Goal: Task Accomplishment & Management: Use online tool/utility

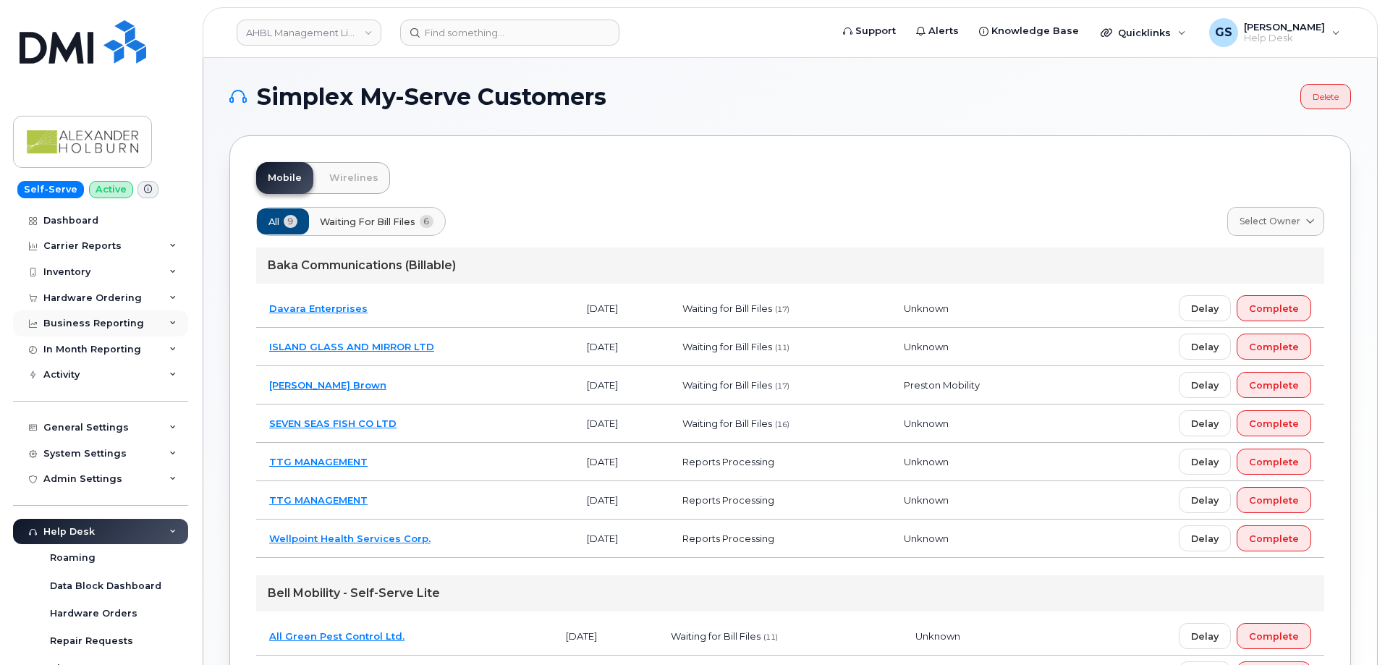
click at [106, 322] on div "Business Reporting" at bounding box center [93, 324] width 101 height 12
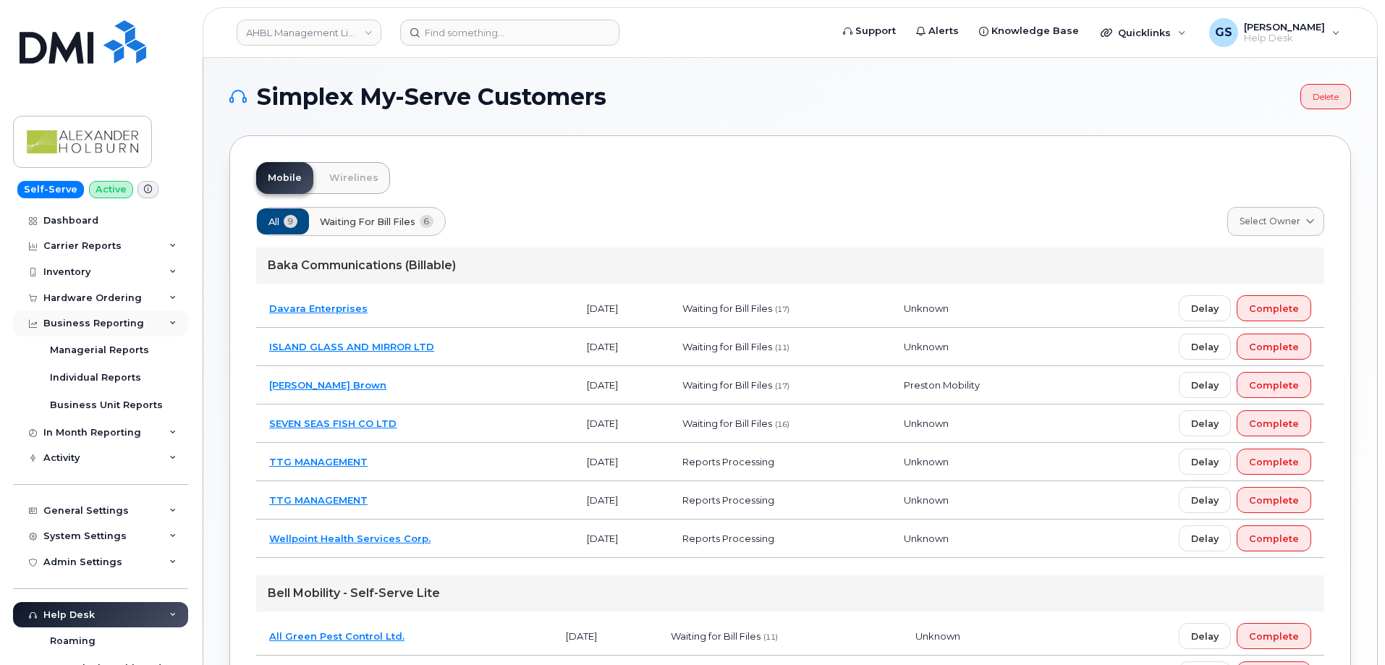
click at [106, 322] on div "Business Reporting" at bounding box center [93, 324] width 101 height 12
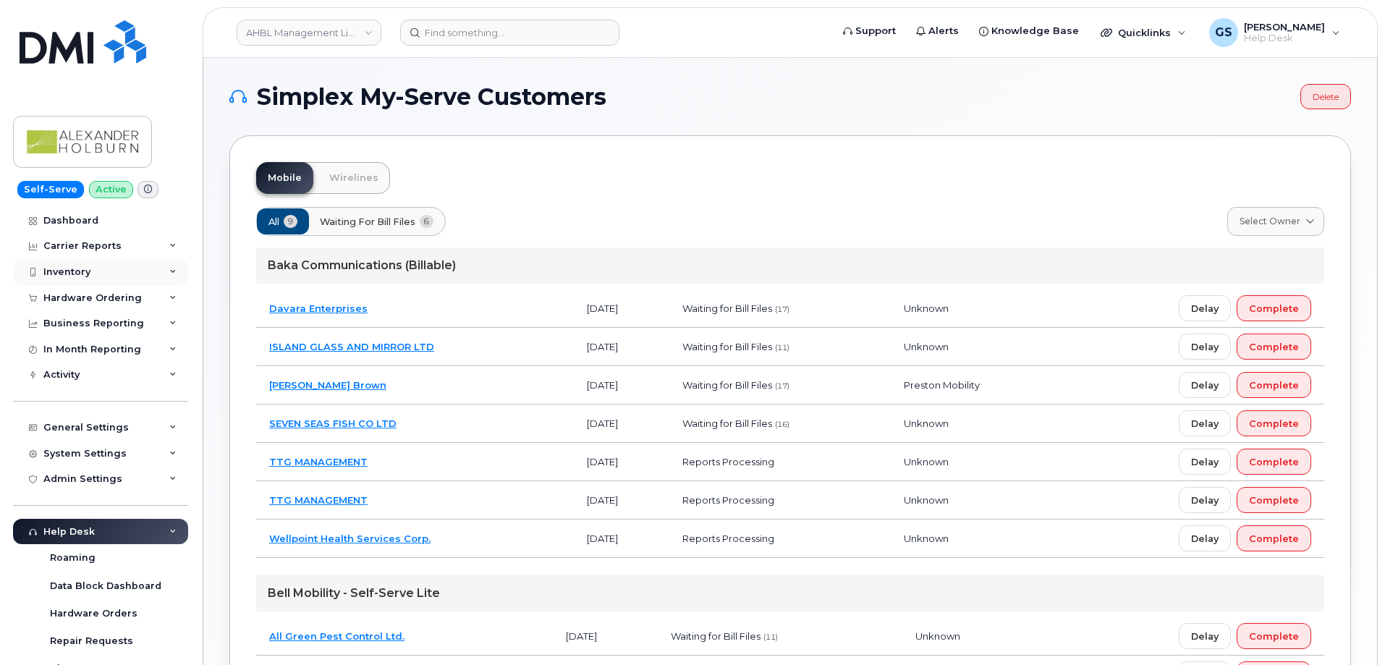
click at [137, 274] on div "Inventory" at bounding box center [100, 272] width 175 height 26
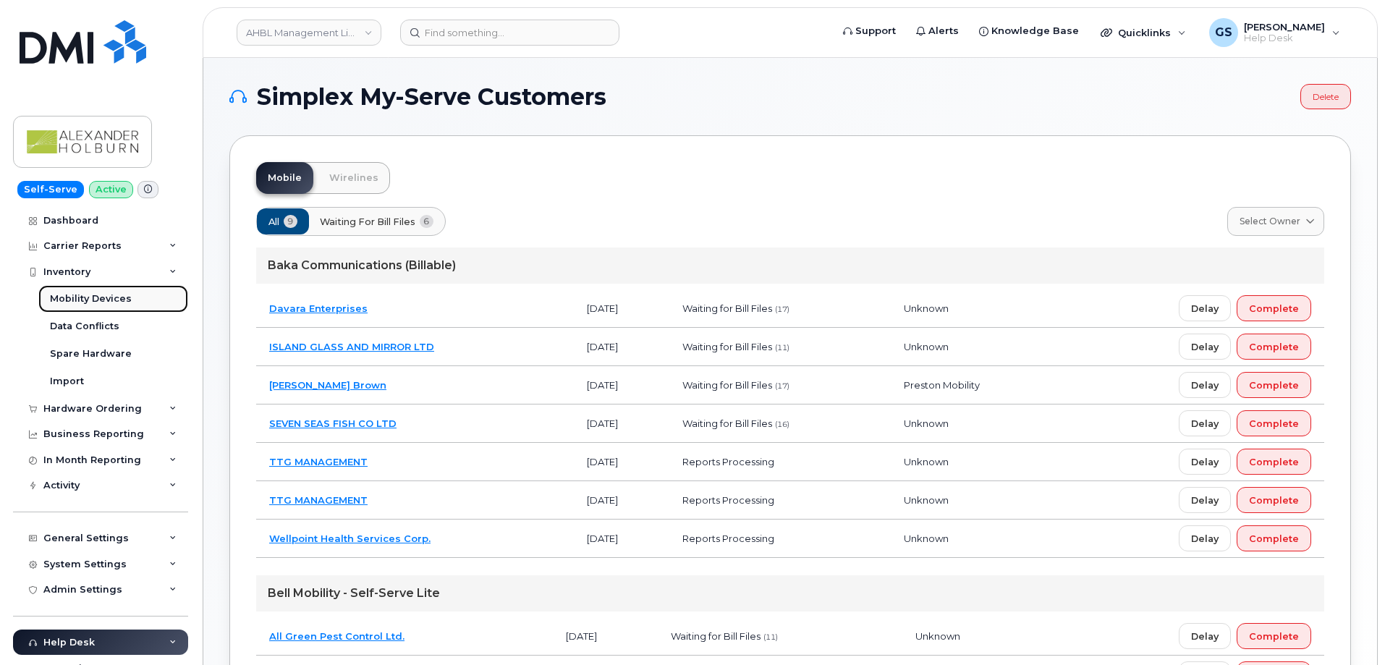
click at [144, 296] on link "Mobility Devices" at bounding box center [113, 298] width 150 height 27
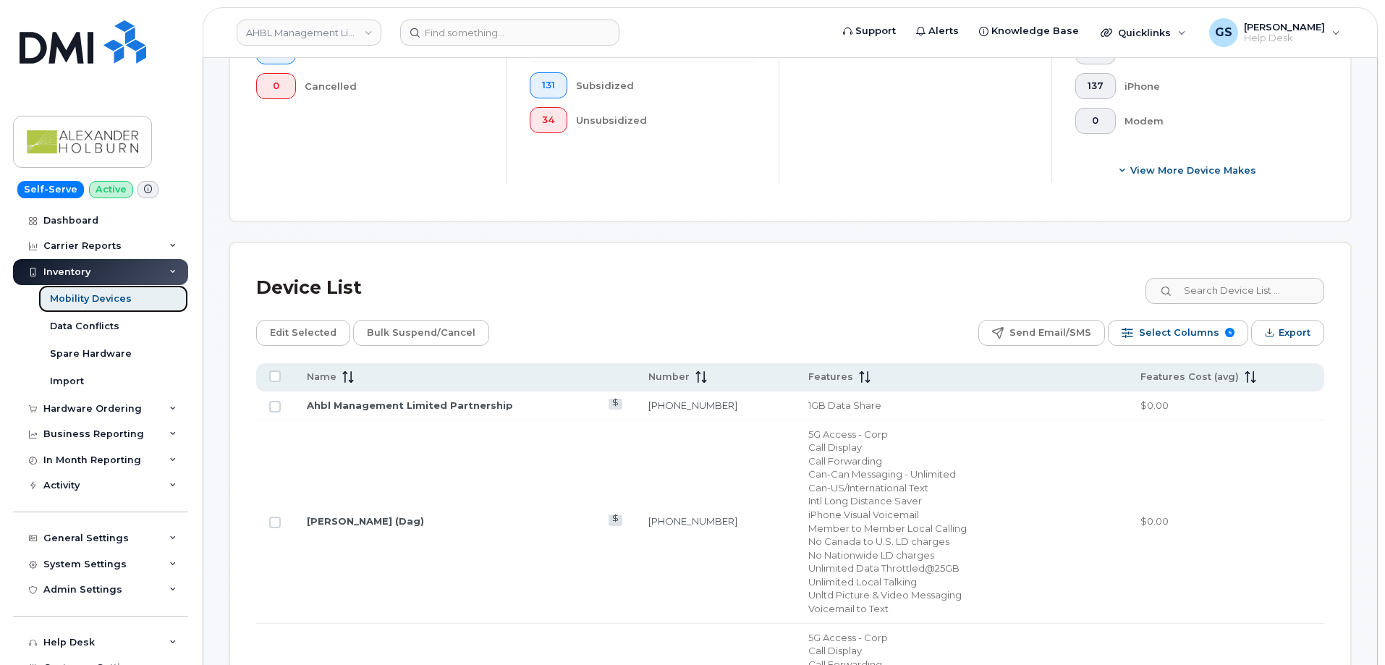
scroll to position [434, 0]
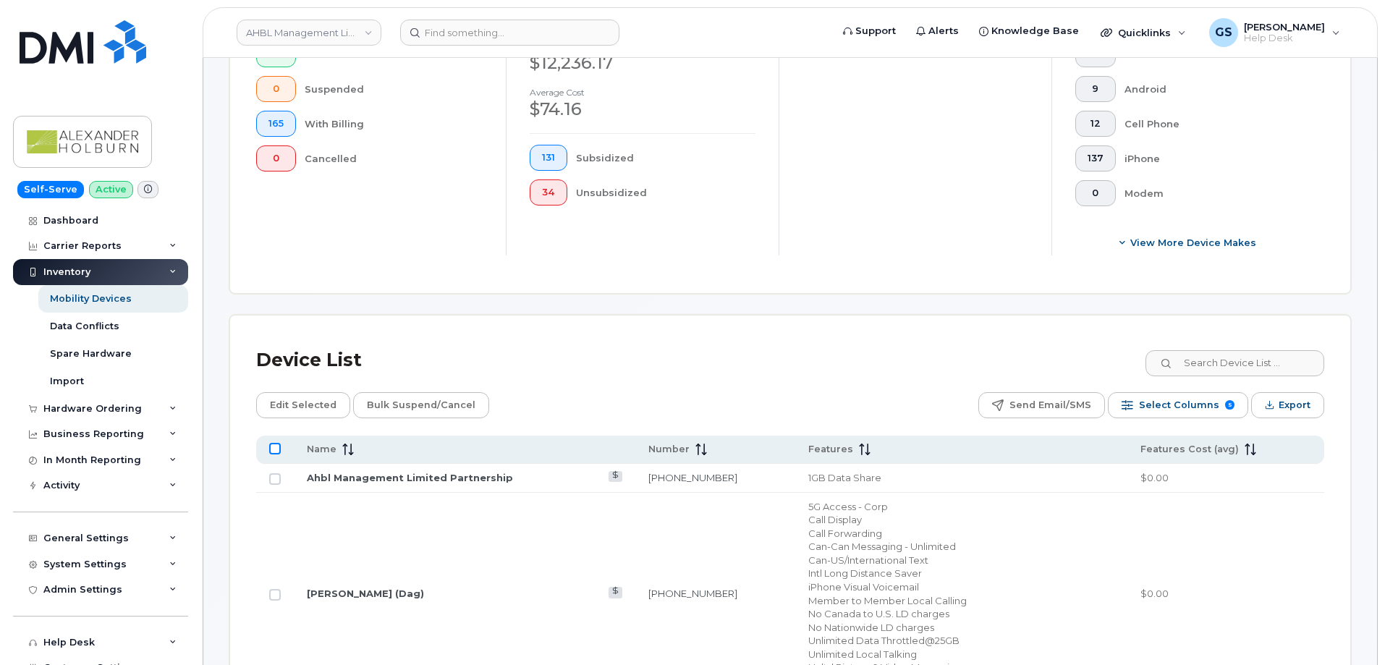
click at [279, 443] on input "All items unselected" at bounding box center [275, 449] width 12 height 12
checkbox input "true"
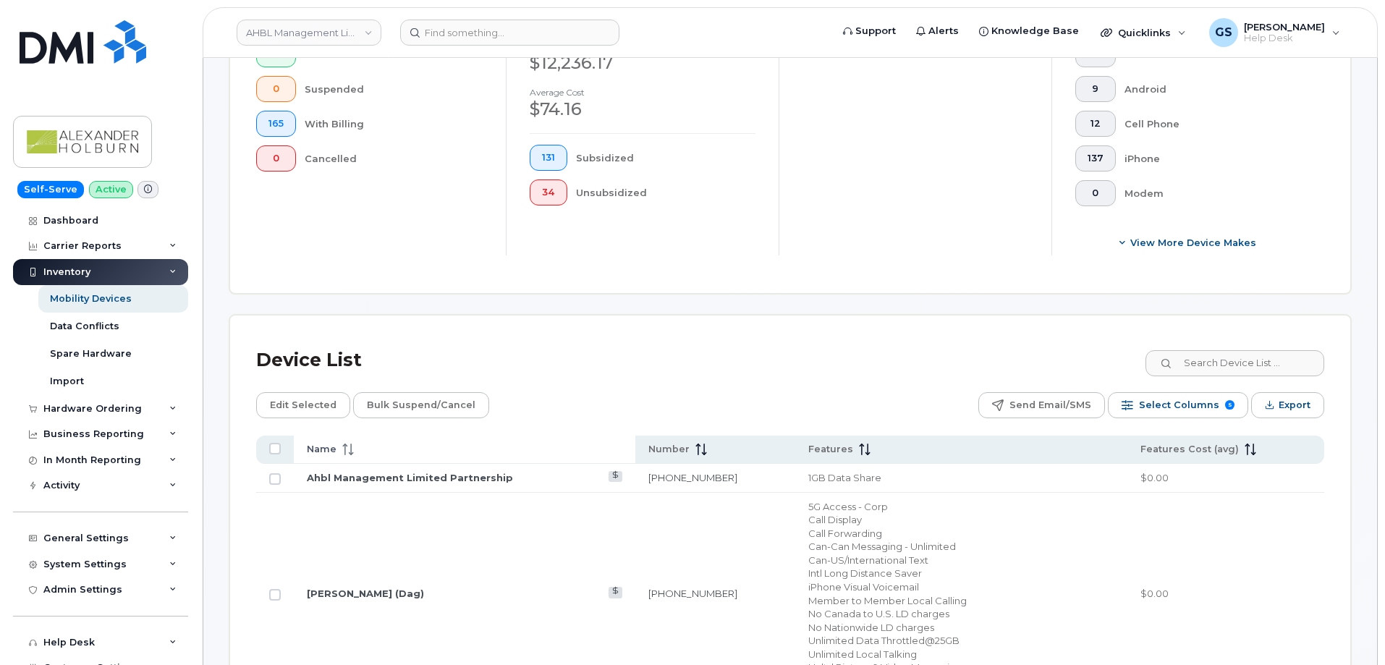
checkbox input "true"
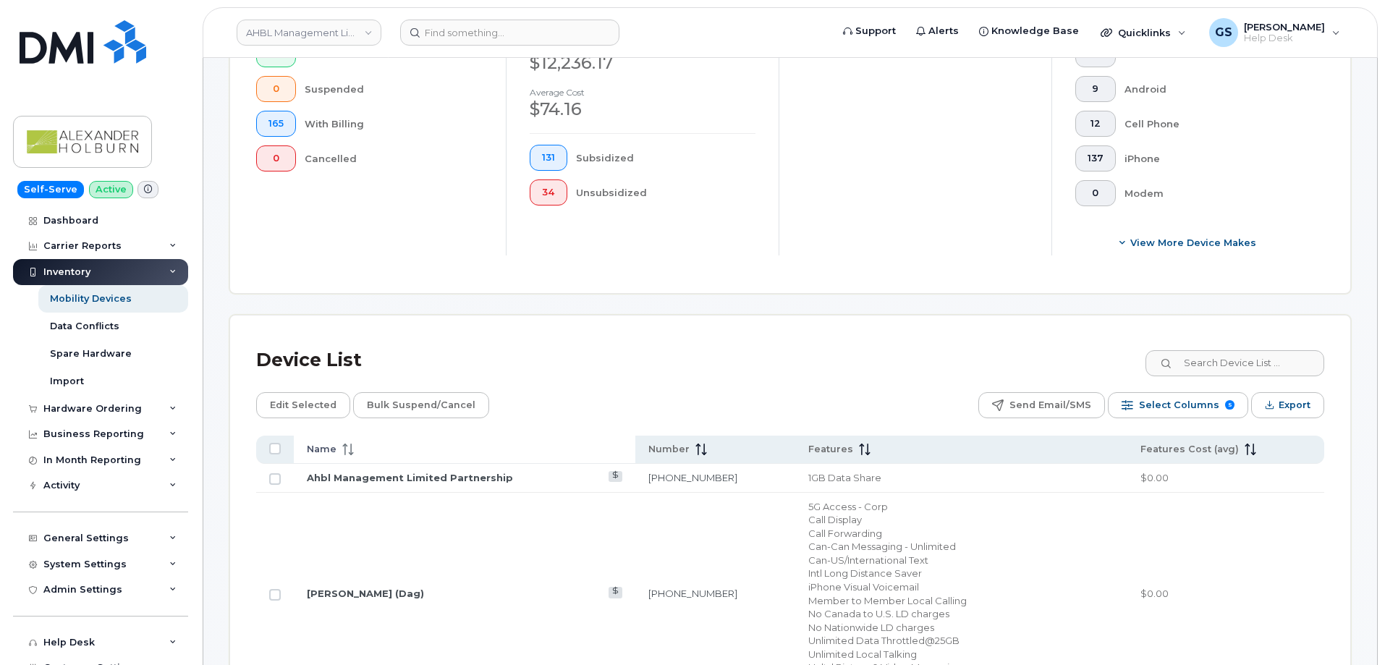
checkbox input "true"
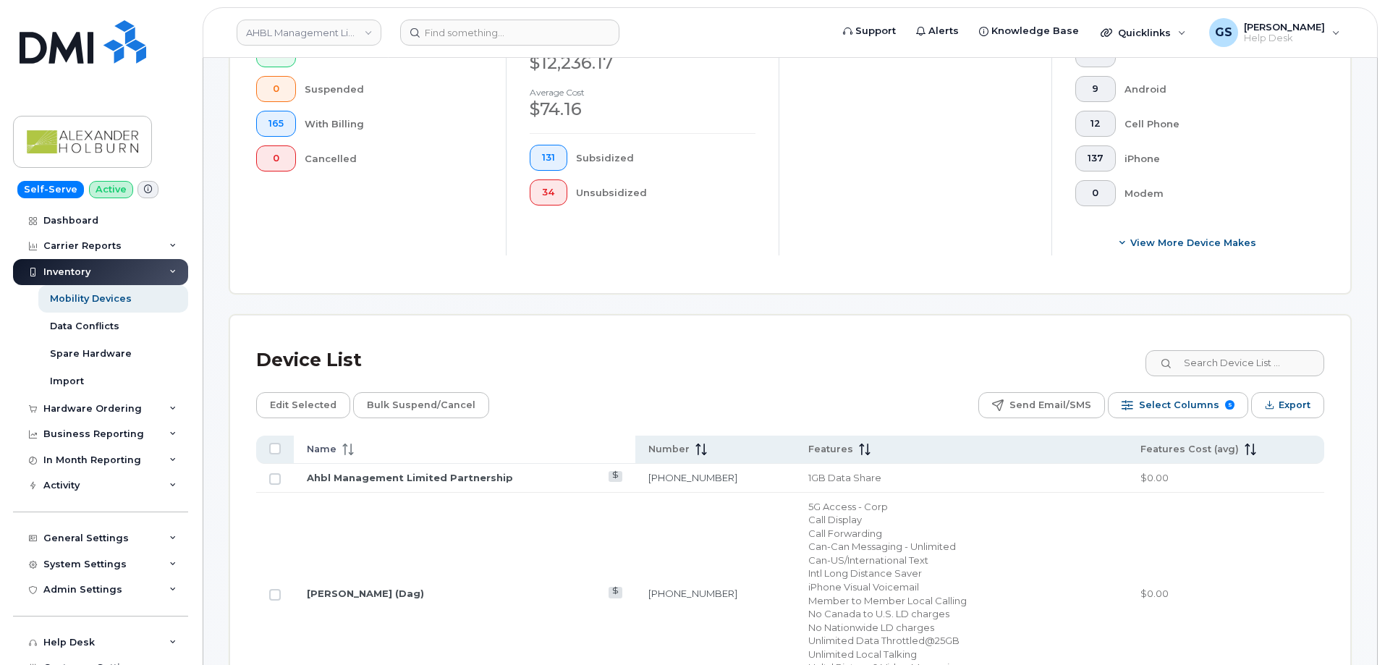
checkbox input "true"
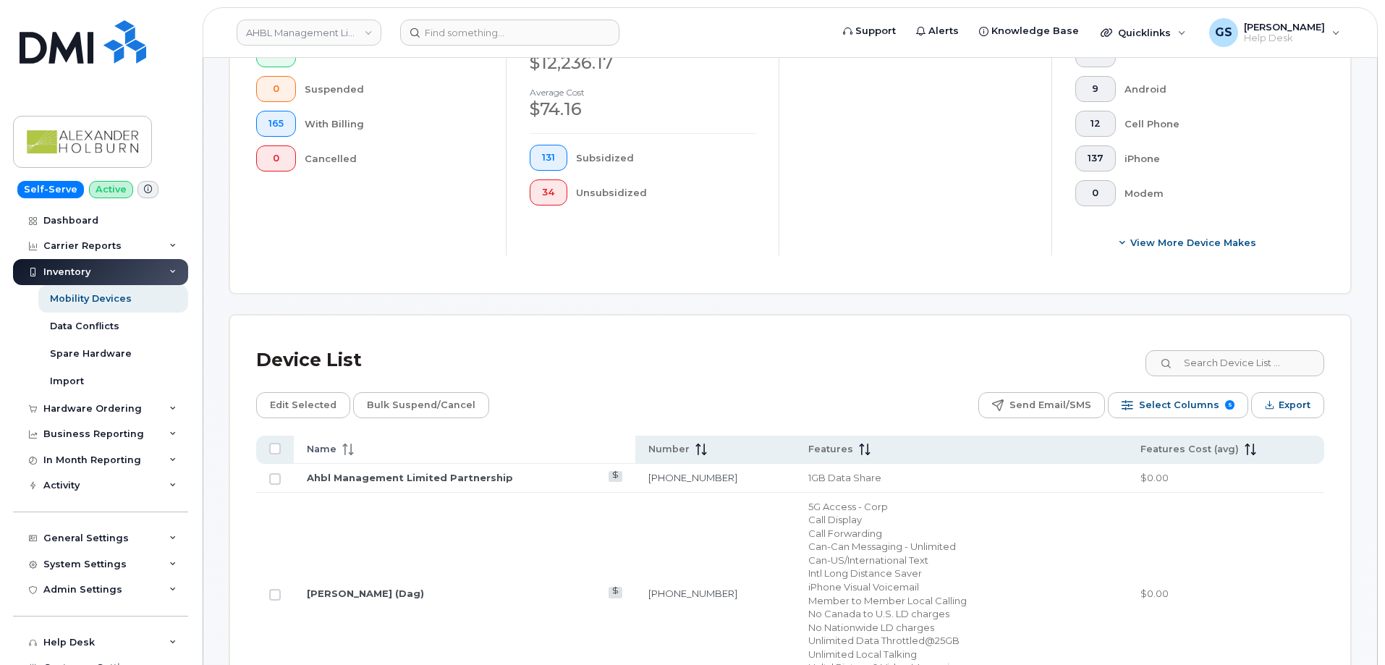
checkbox input "true"
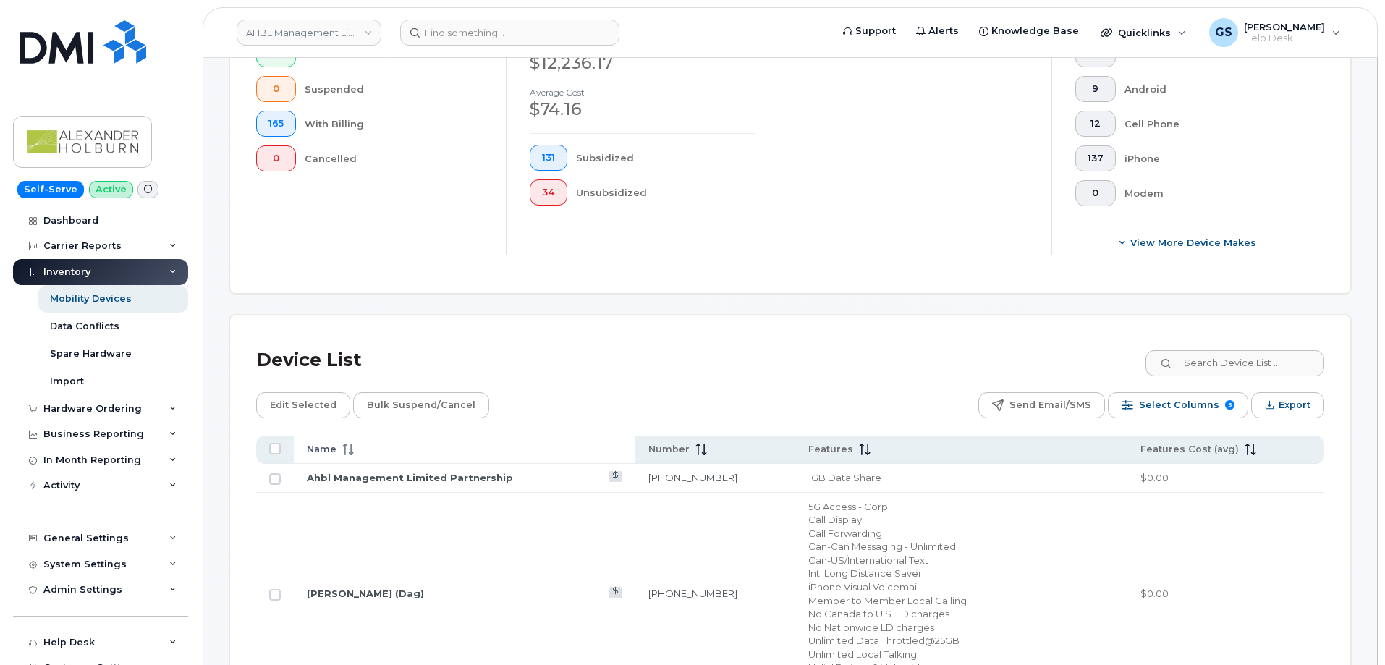
checkbox input "true"
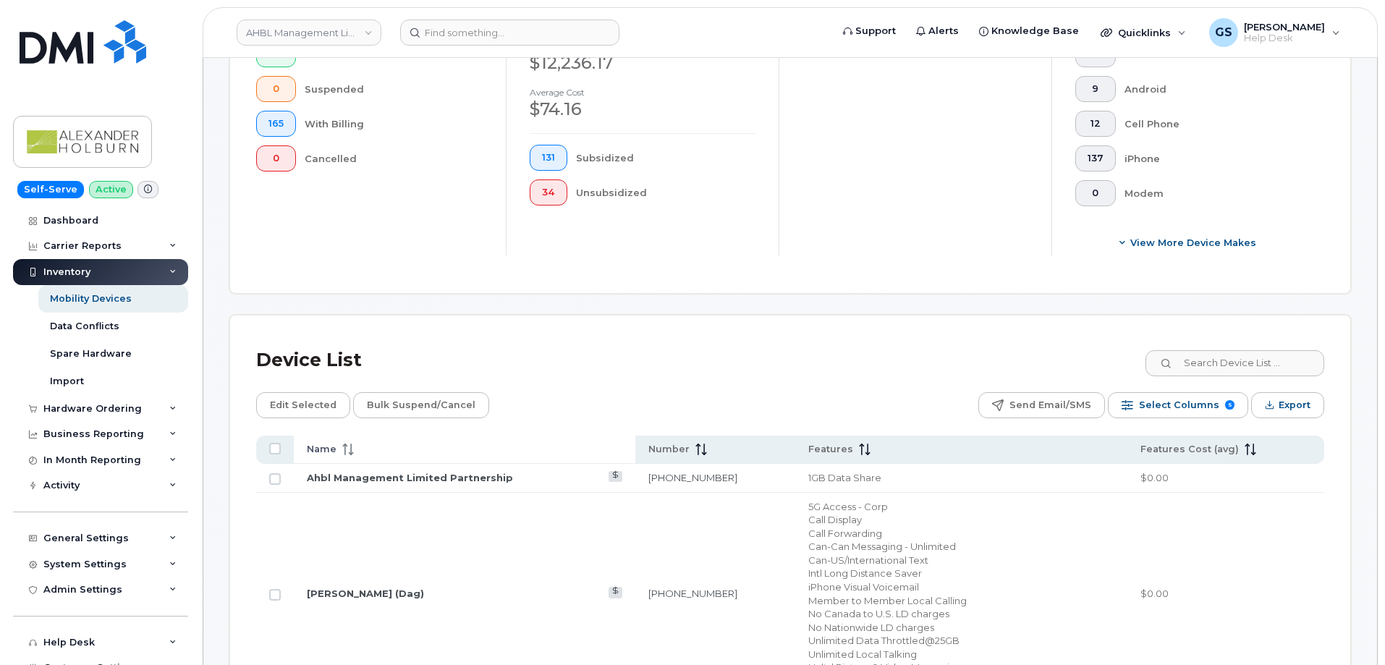
checkbox input "true"
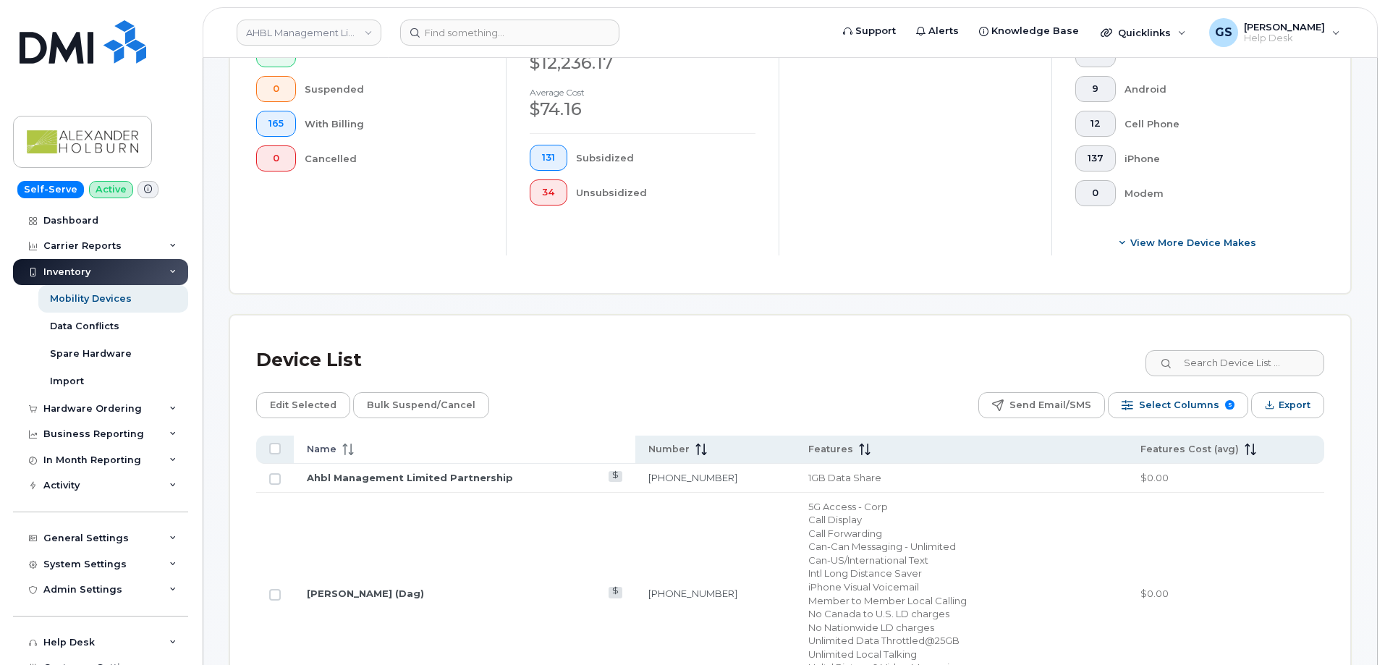
checkbox input "true"
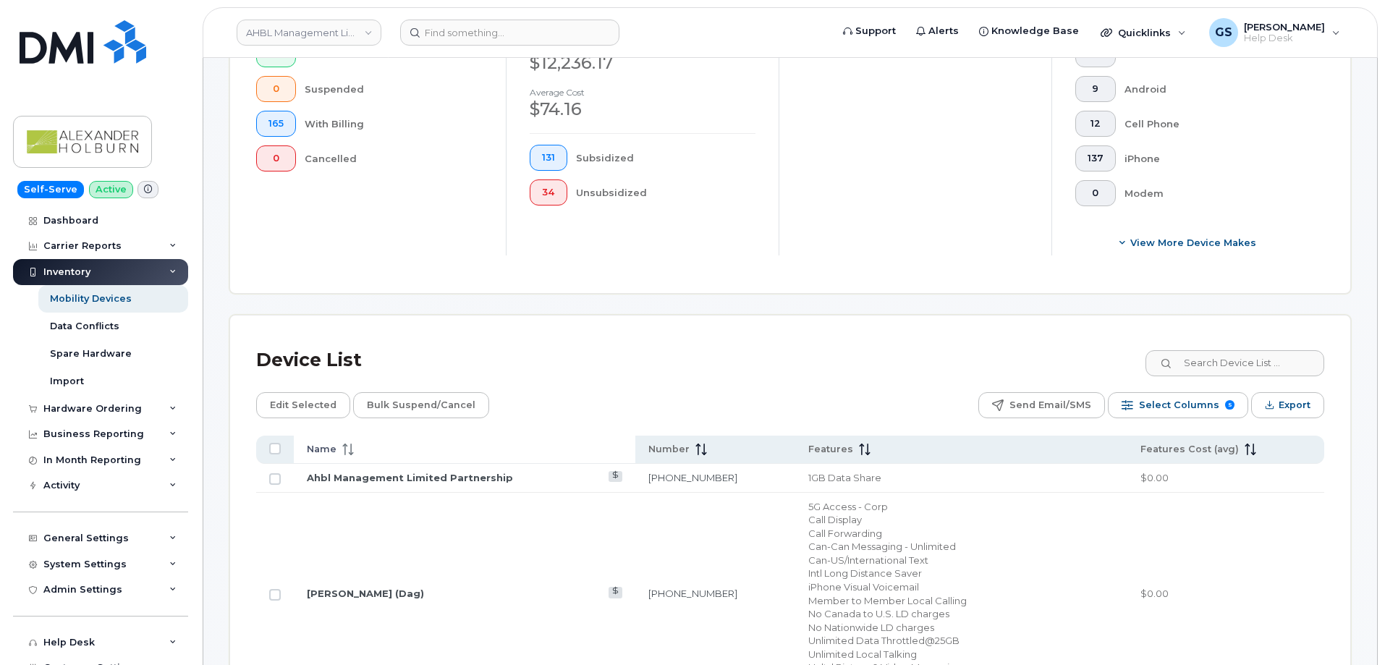
checkbox input "true"
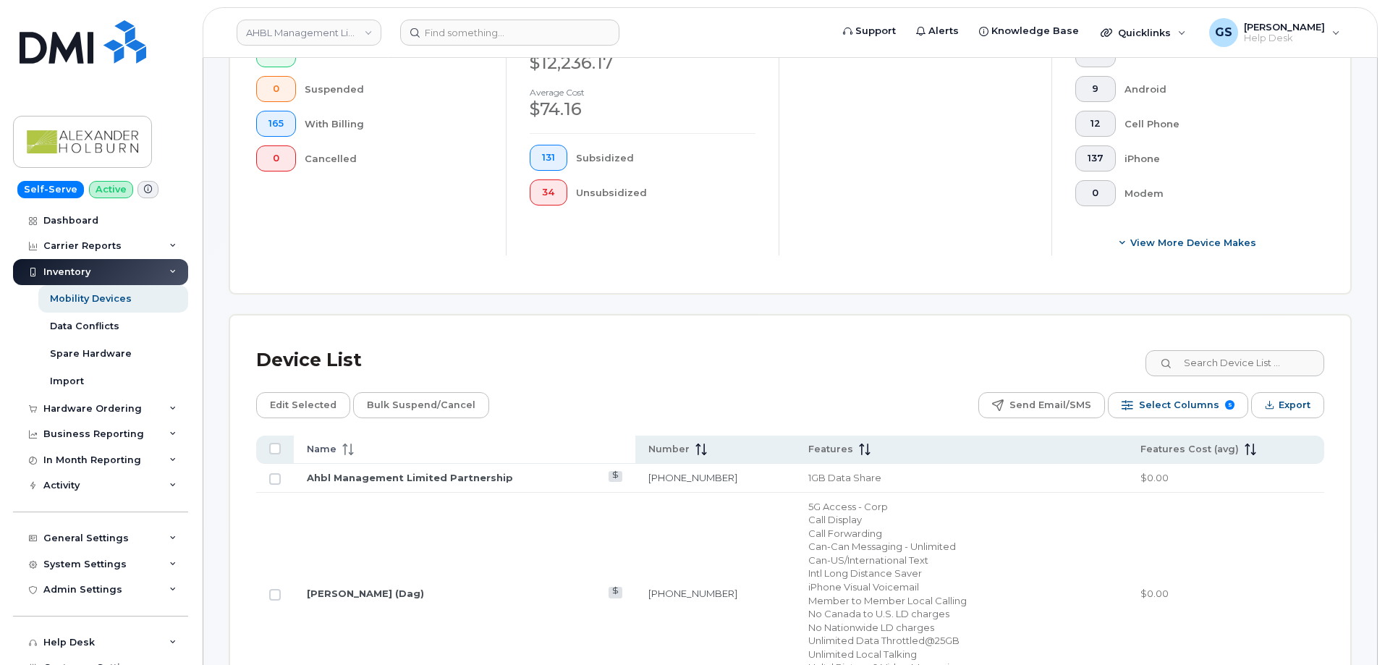
checkbox input "true"
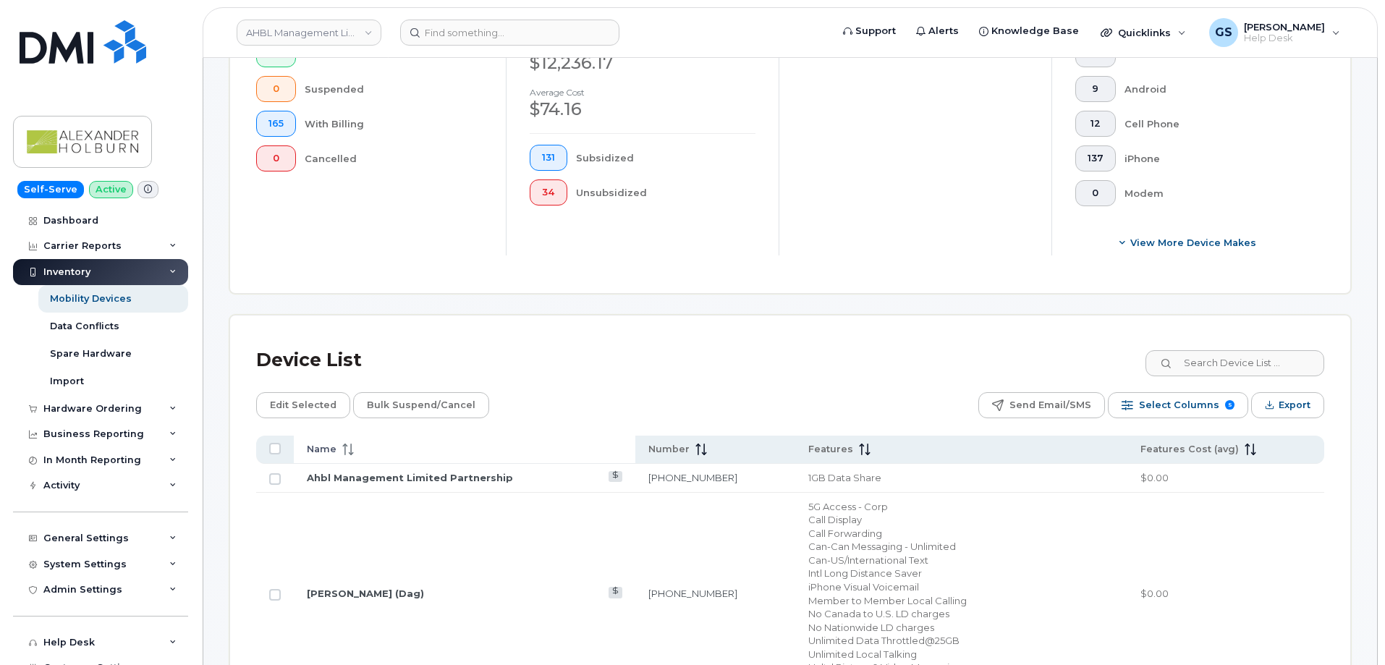
checkbox input "true"
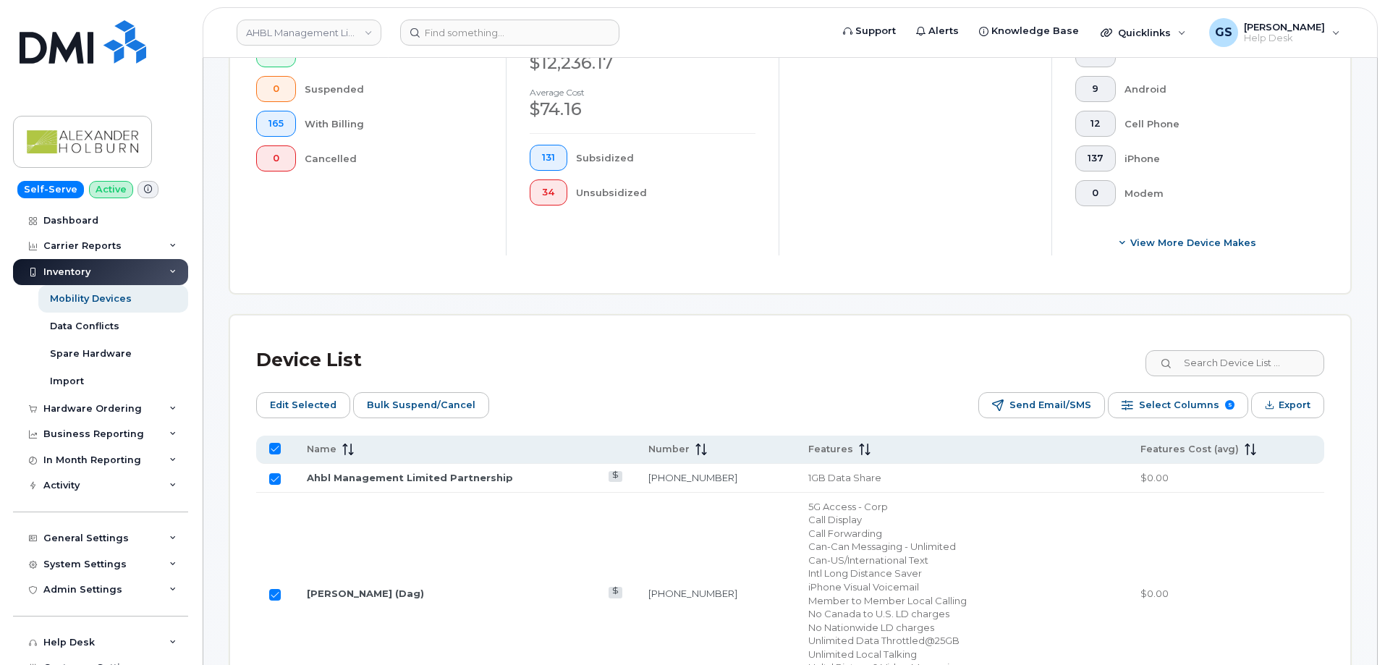
click at [276, 443] on input "All items selected" at bounding box center [275, 449] width 12 height 12
checkbox input "false"
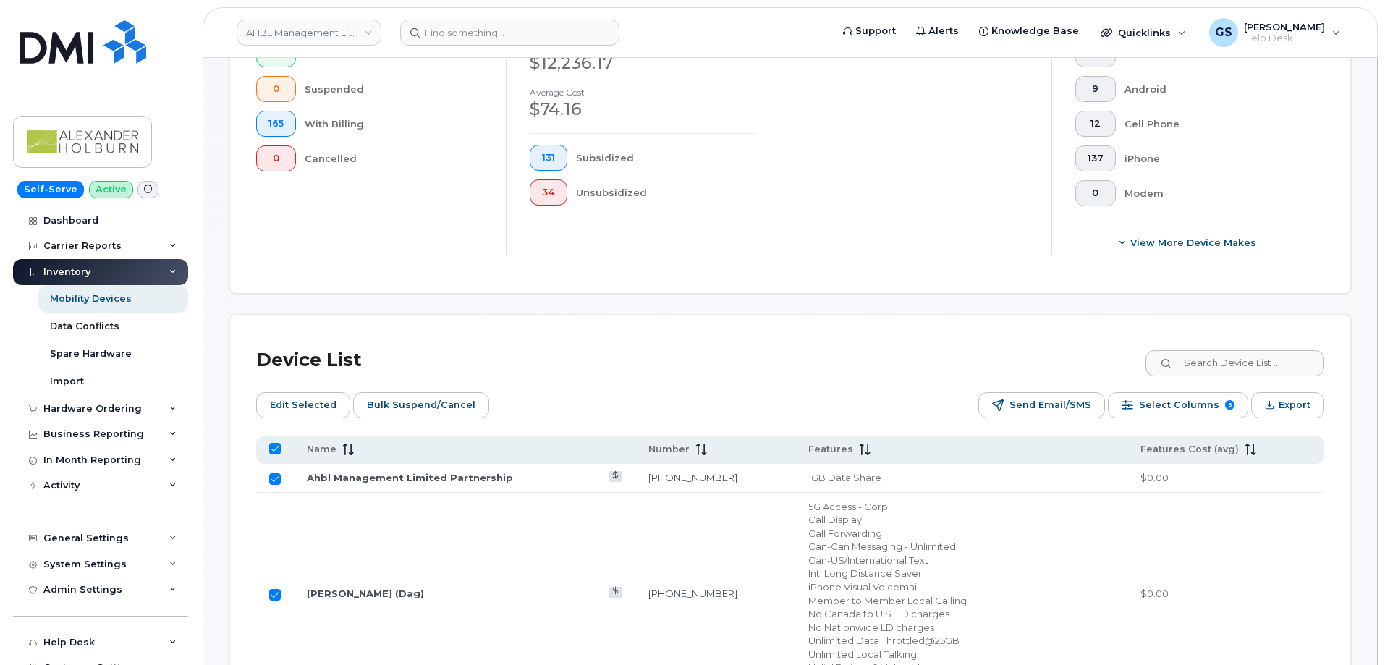
checkbox input "false"
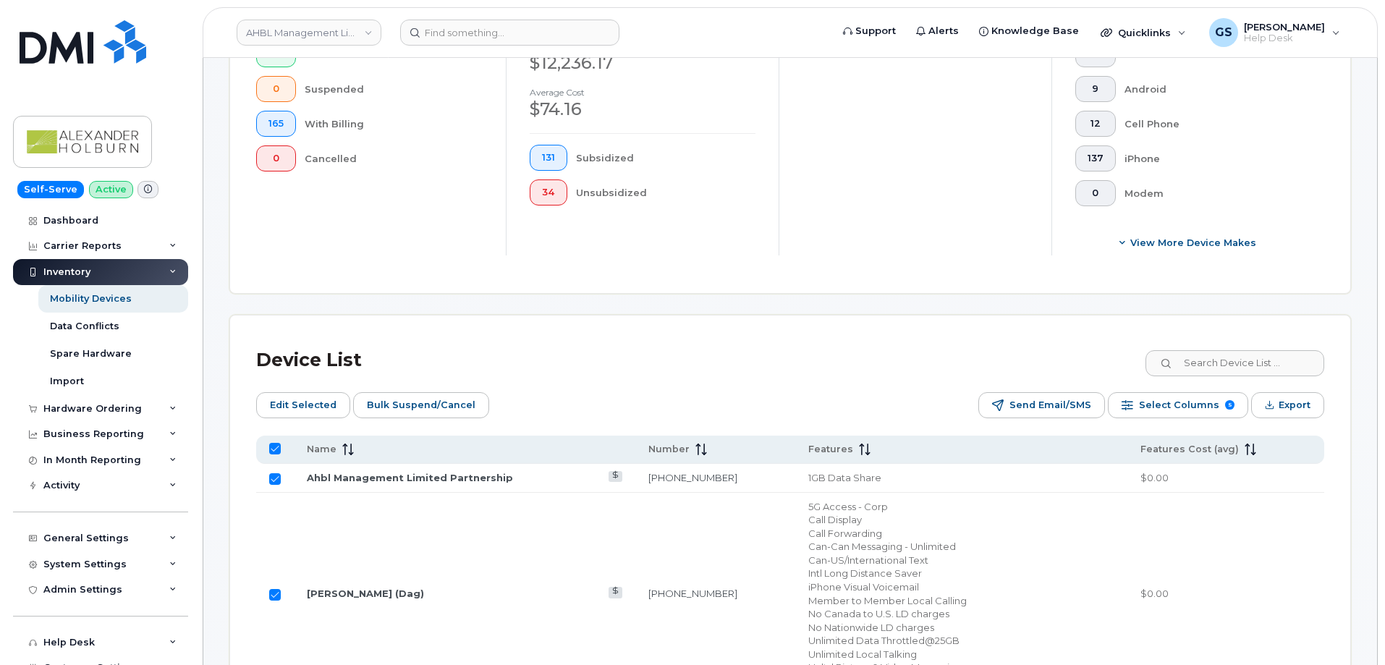
checkbox input "false"
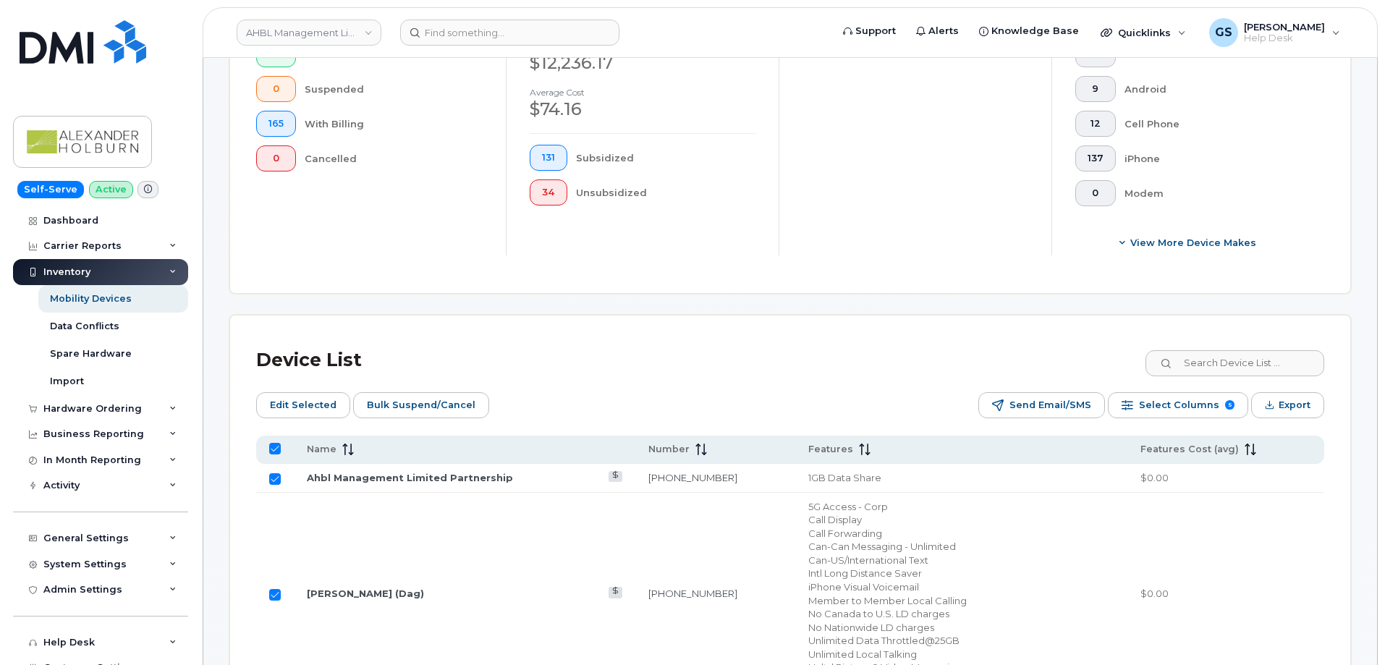
checkbox input "false"
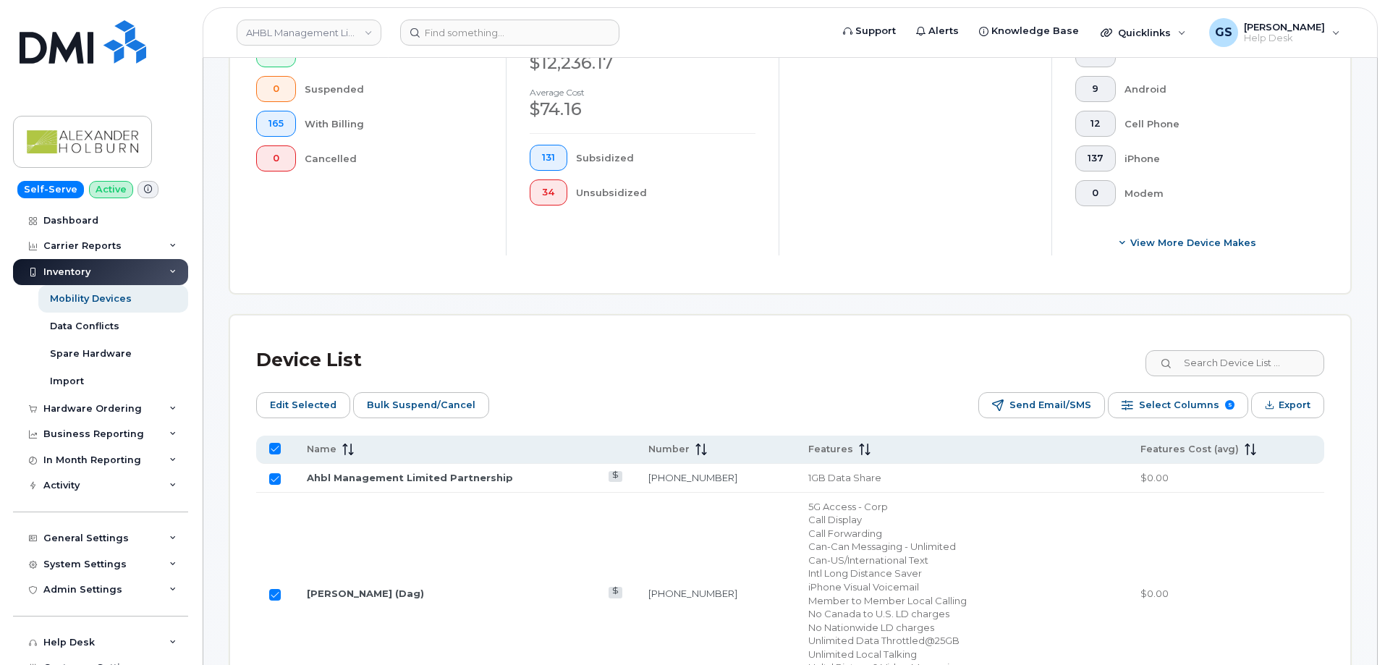
checkbox input "false"
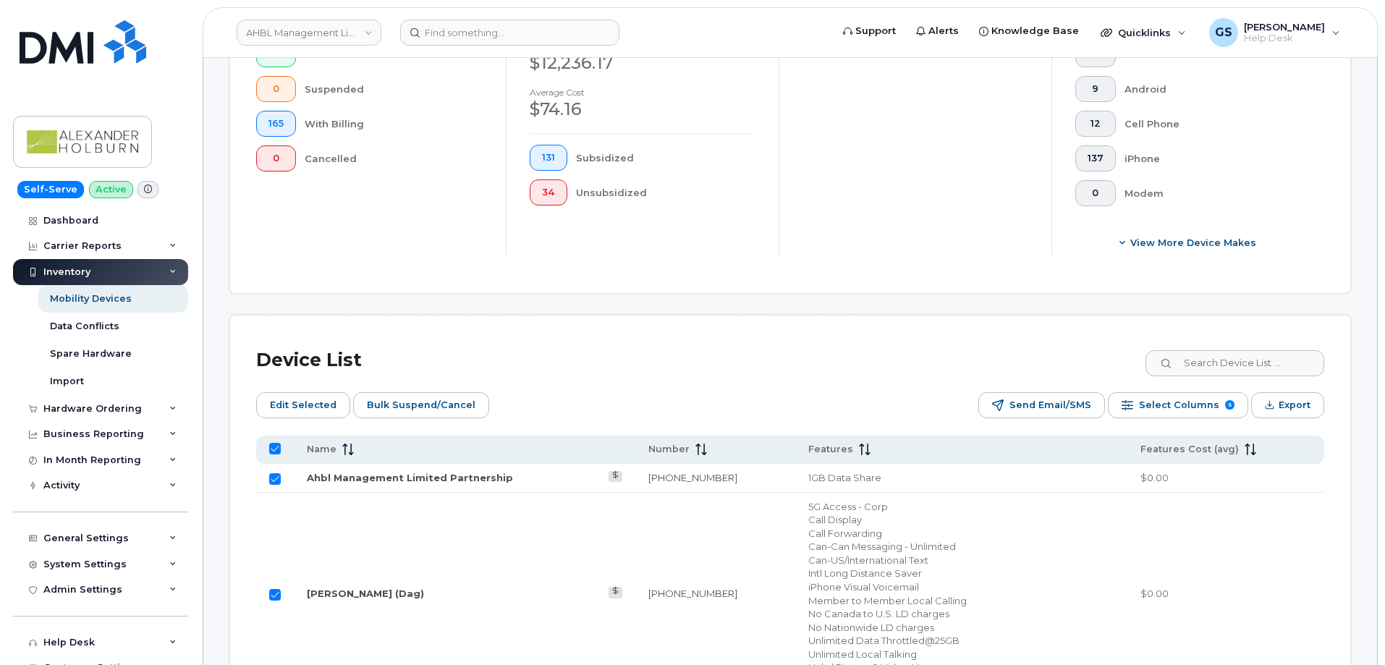
checkbox input "false"
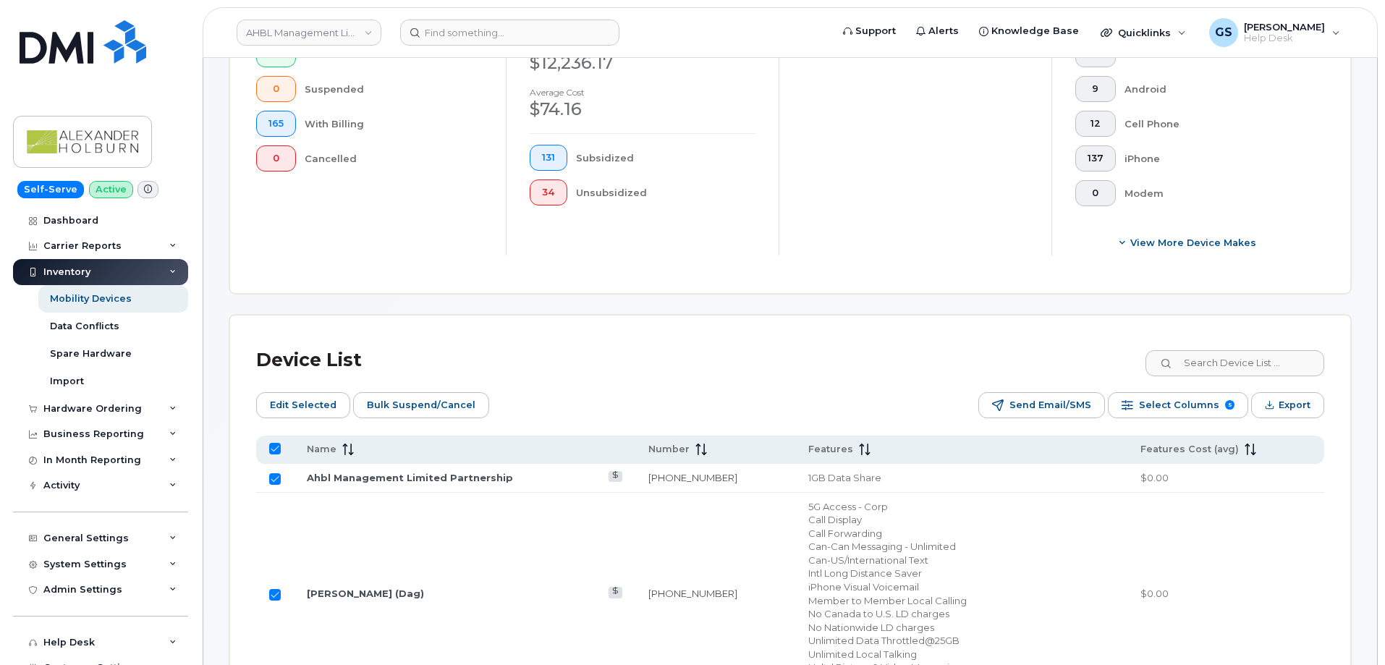
checkbox input "false"
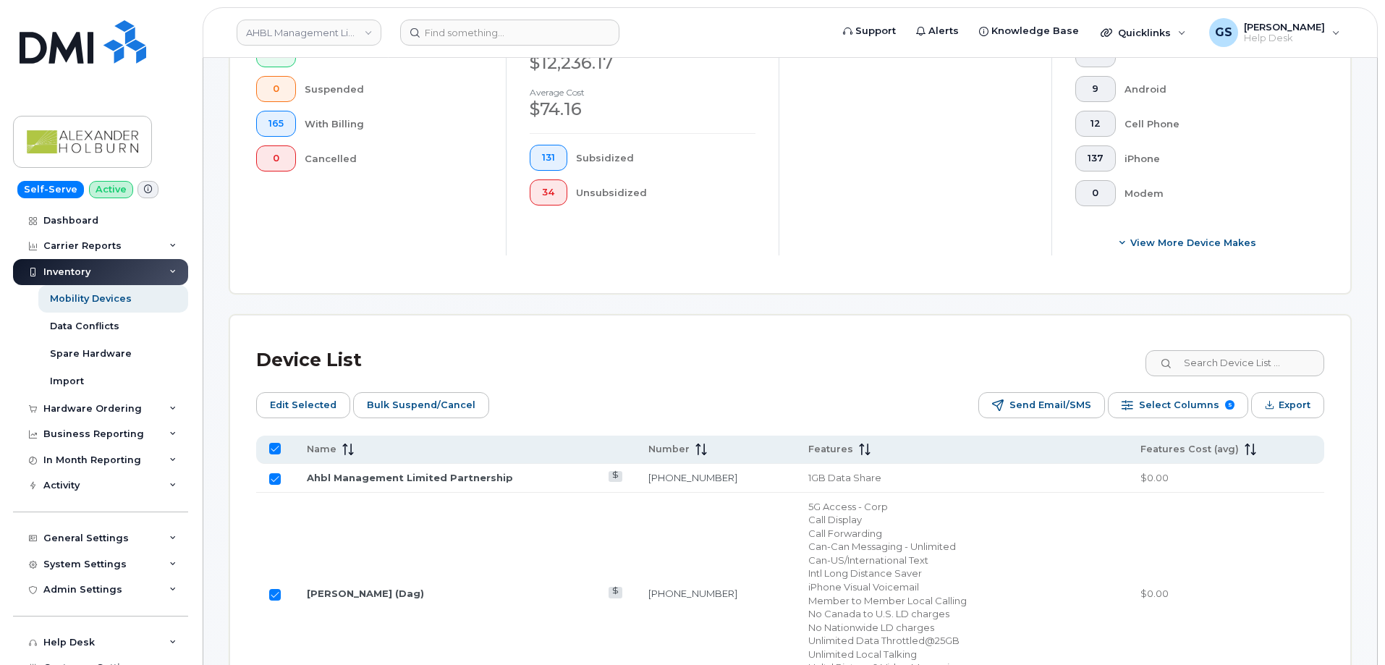
checkbox input "false"
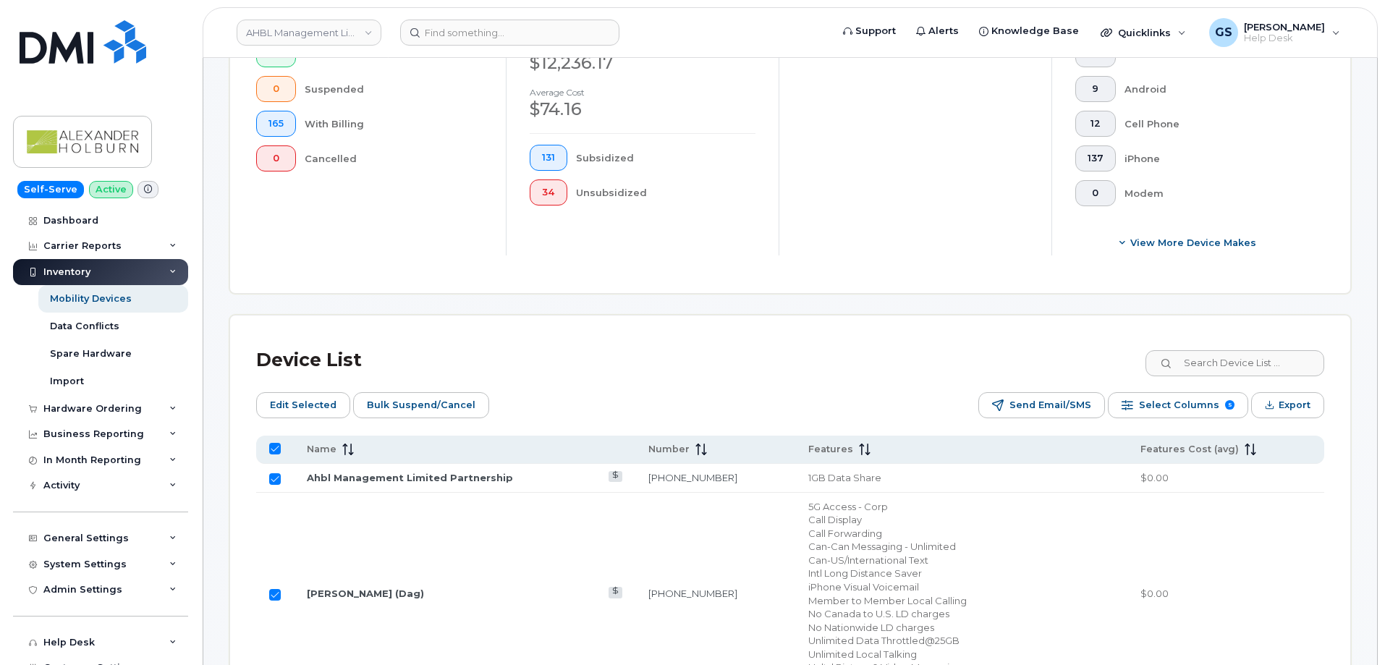
checkbox input "false"
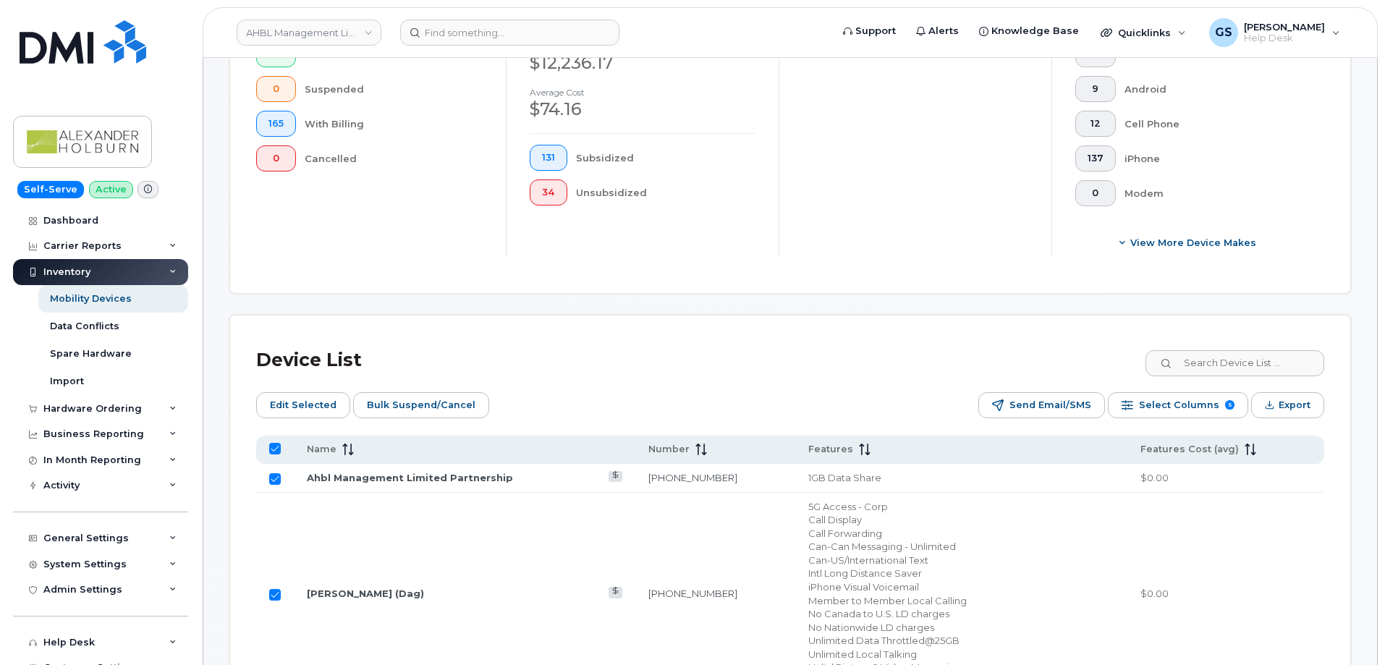
checkbox input "false"
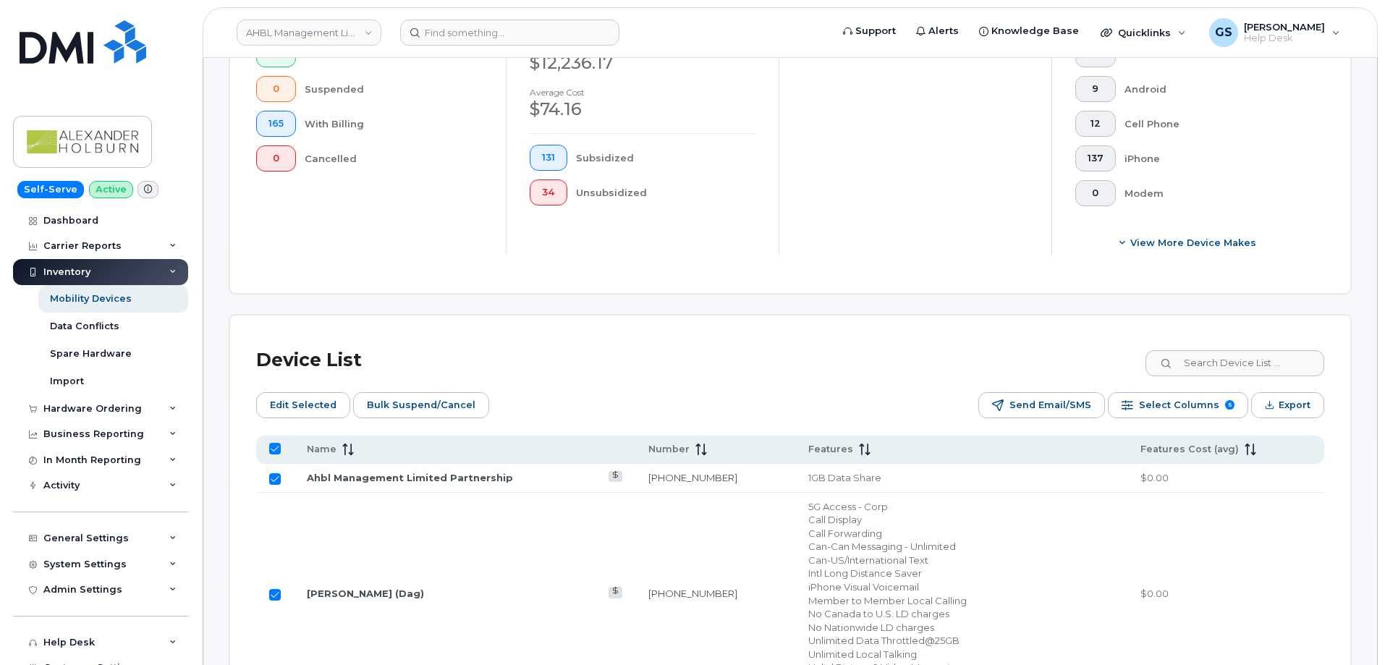
checkbox input "false"
click at [1266, 392] on button "Export" at bounding box center [1287, 405] width 73 height 26
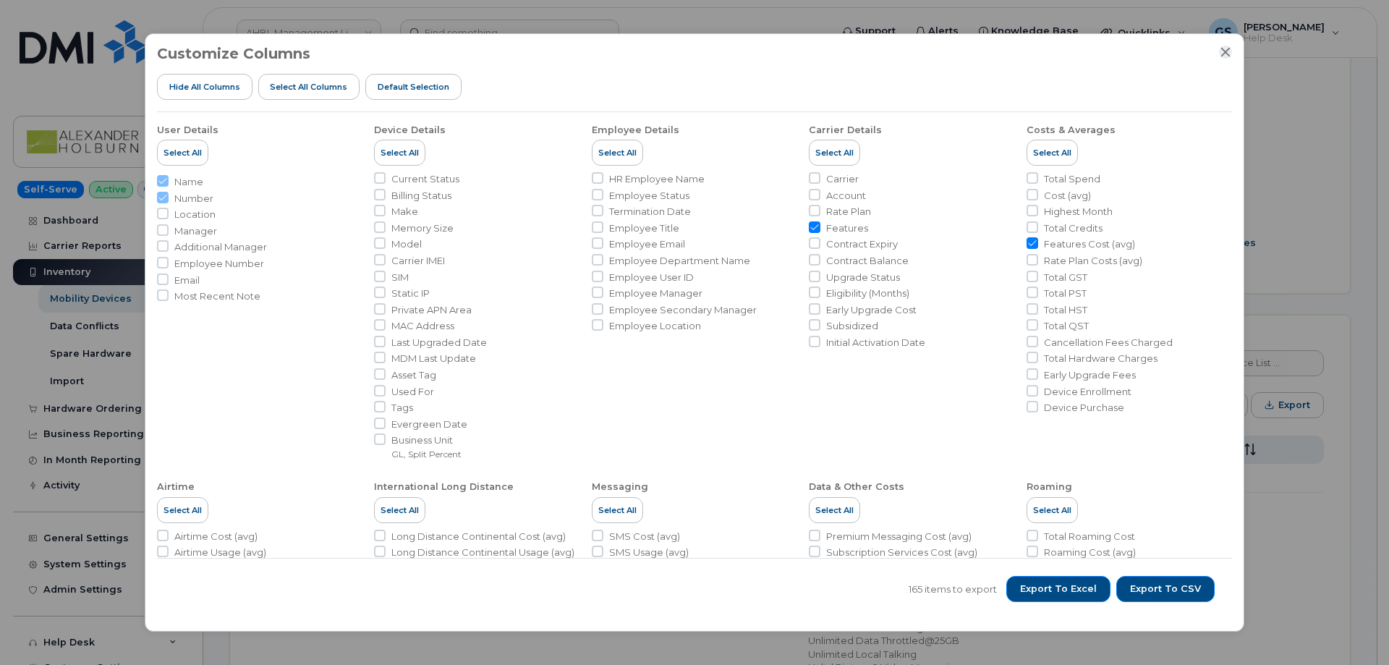
click at [1232, 48] on div "Customize Columns Hide All Columns Select all Columns Default Selection User De…" at bounding box center [695, 332] width 1100 height 598
click at [1229, 52] on icon "Close" at bounding box center [1226, 52] width 12 height 12
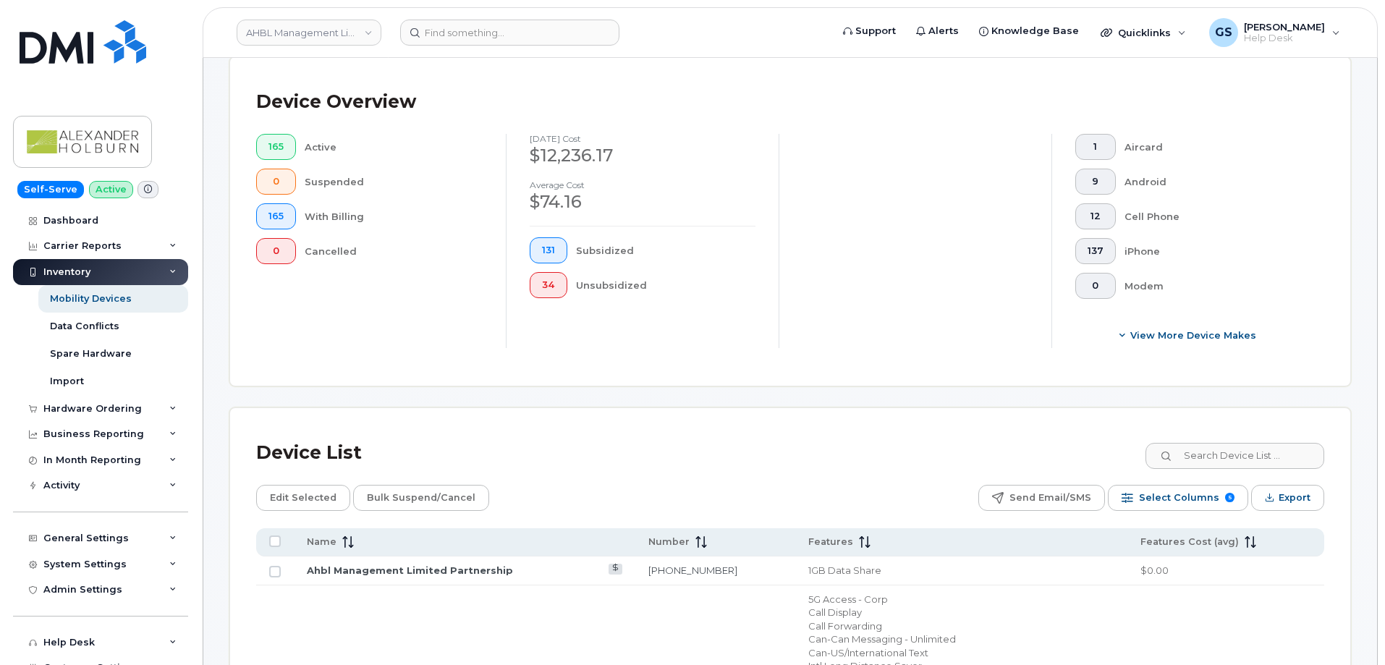
scroll to position [0, 0]
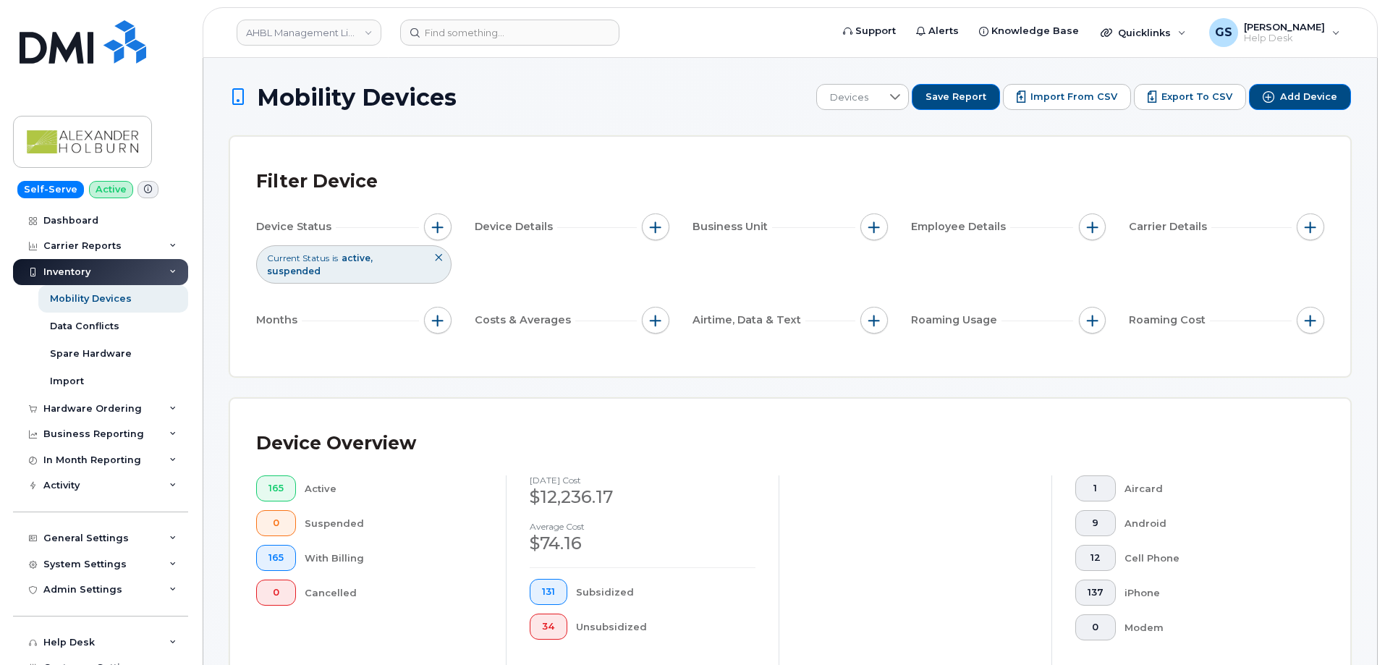
click at [526, 109] on h1 "Mobility Devices" at bounding box center [519, 97] width 580 height 25
